Goal: Navigation & Orientation: Find specific page/section

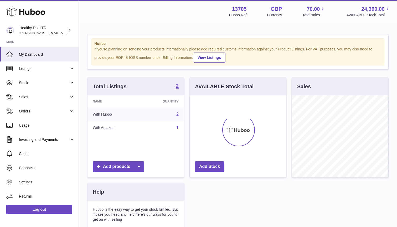
scroll to position [82, 96]
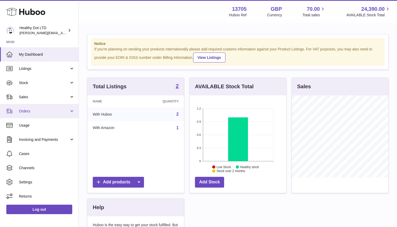
click at [49, 109] on span "Orders" at bounding box center [44, 111] width 50 height 5
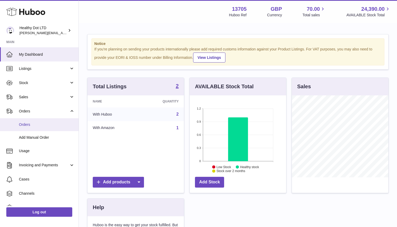
click at [48, 128] on link "Orders" at bounding box center [39, 124] width 79 height 13
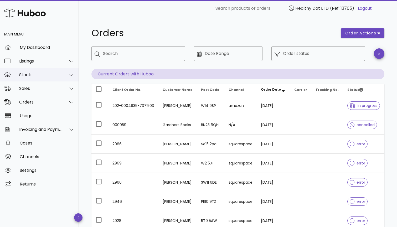
click at [49, 69] on div "Stock" at bounding box center [39, 75] width 79 height 14
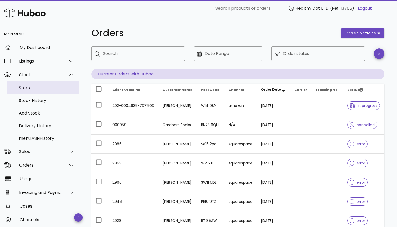
click at [47, 90] on div "Stock" at bounding box center [47, 87] width 56 height 5
